Goal: Find specific page/section

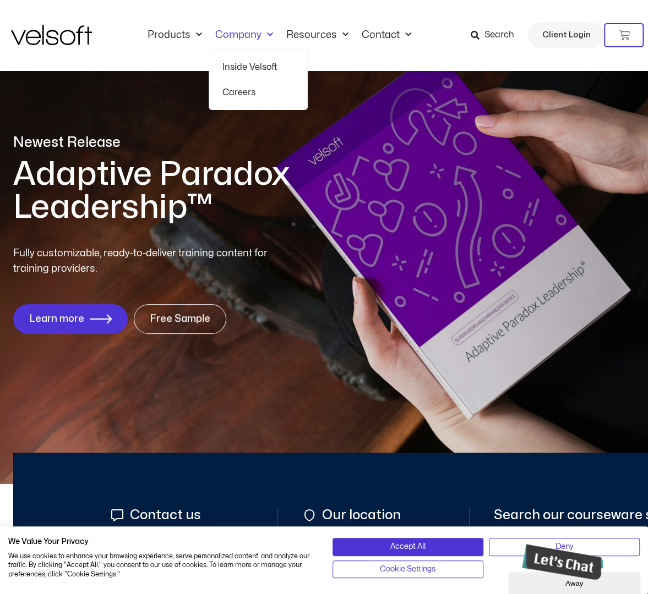
click at [252, 93] on link "Careers" at bounding box center [258, 92] width 72 height 25
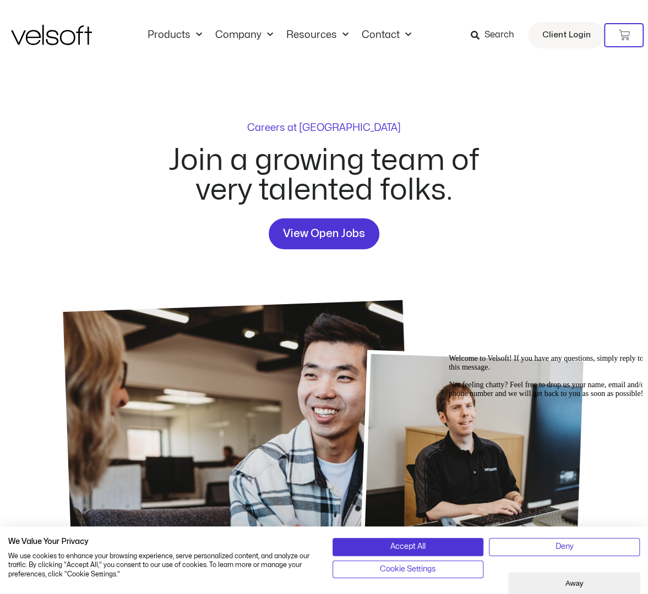
click at [532, 149] on div "Careers at [GEOGRAPHIC_DATA] Join a growing team of very talented folks. View O…" at bounding box center [324, 355] width 626 height 571
click at [214, 248] on div "Careers at [GEOGRAPHIC_DATA] Join a growing team of very talented folks. View O…" at bounding box center [324, 186] width 337 height 126
click at [302, 235] on span "View Open Jobs" at bounding box center [324, 234] width 82 height 18
